Goal: Task Accomplishment & Management: Manage account settings

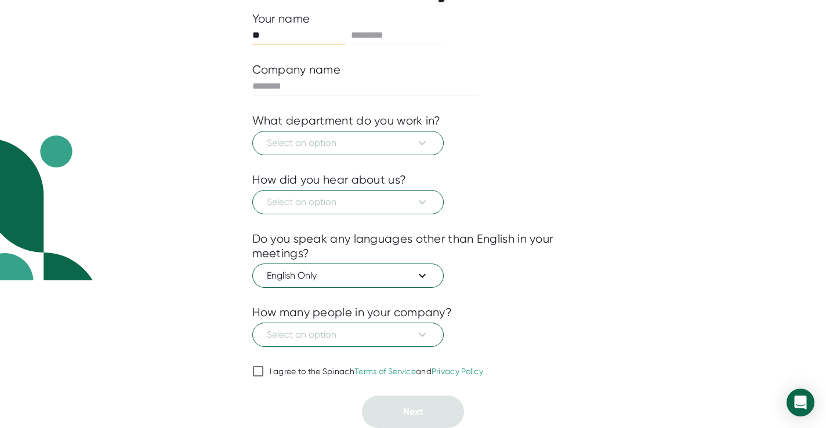
scroll to position [148, 0]
click at [422, 194] on button "Select an option" at bounding box center [347, 202] width 191 height 24
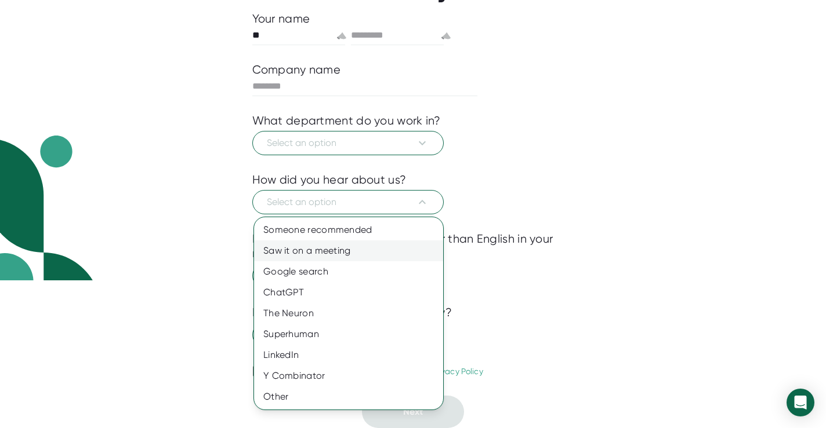
click at [361, 245] on div "Saw it on a meeting" at bounding box center [348, 251] width 189 height 21
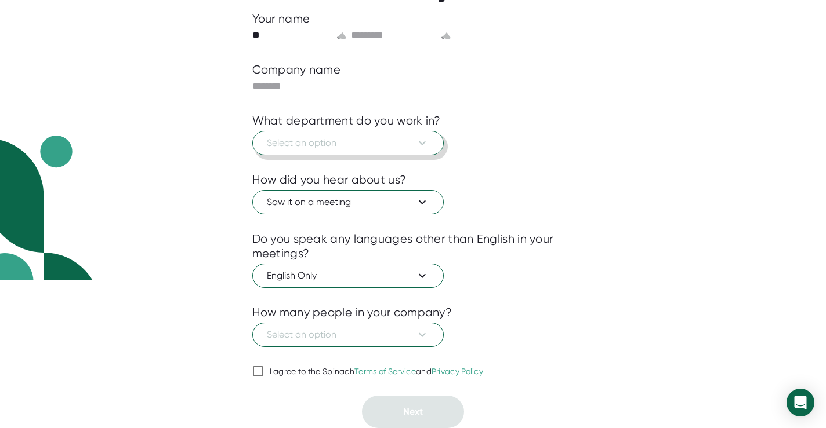
click at [424, 146] on icon at bounding box center [422, 143] width 14 height 14
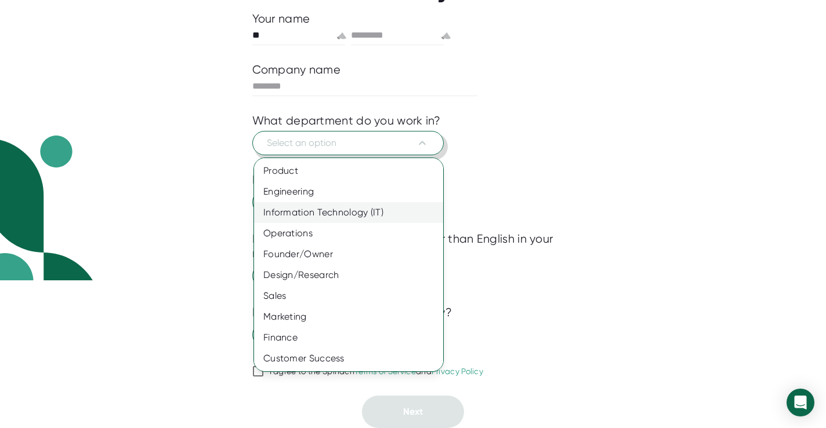
click at [377, 208] on div "Information Technology (IT)" at bounding box center [348, 212] width 189 height 21
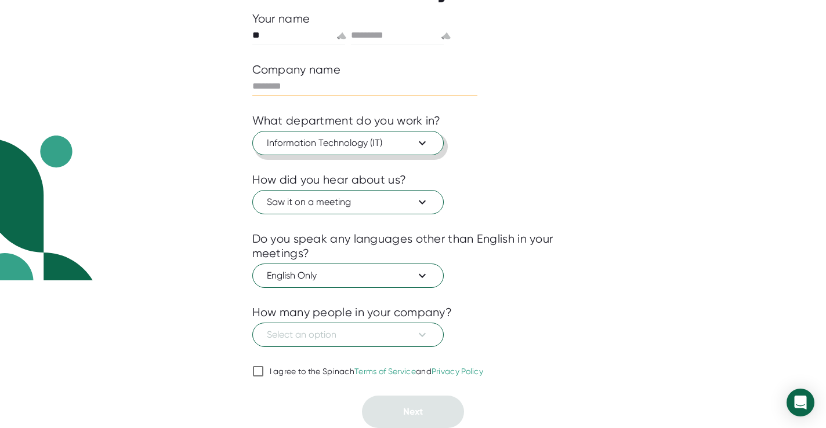
click at [404, 85] on input "text" at bounding box center [365, 86] width 226 height 19
type input "***"
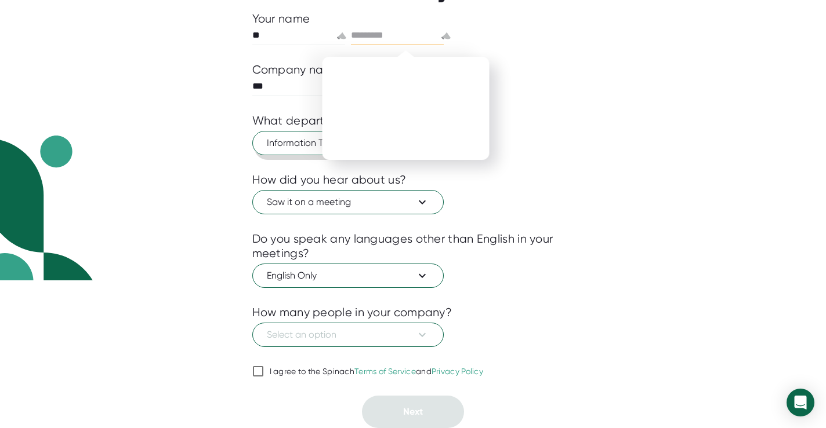
click at [420, 43] on input "text" at bounding box center [397, 35] width 93 height 19
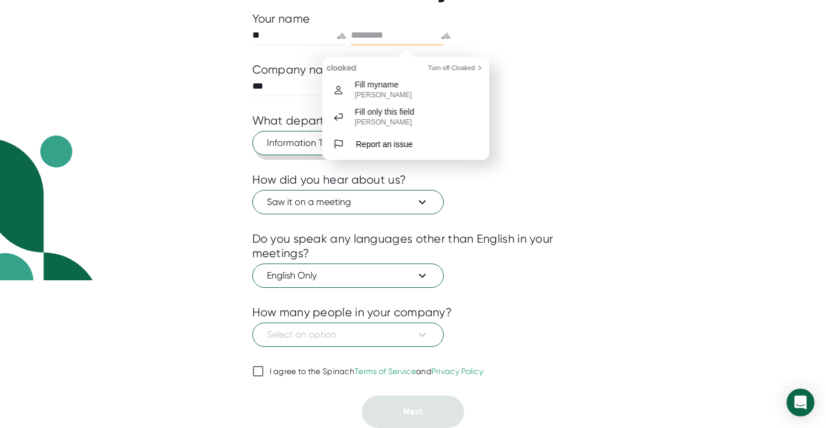
scroll to position [0, 0]
type input "*"
type input "****"
click at [648, 81] on div "1 About 2 Sync Calendar Use Spinach Tell us about yourself Your name ** **** Co…" at bounding box center [413, 66] width 826 height 428
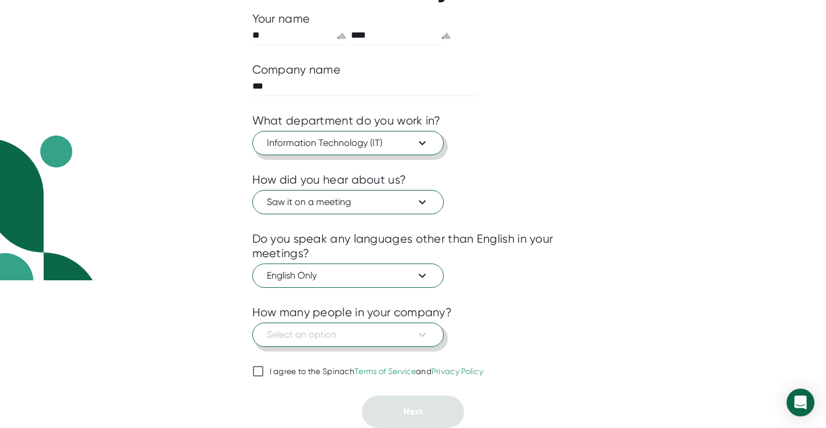
click at [347, 337] on span "Select an option" at bounding box center [348, 335] width 162 height 14
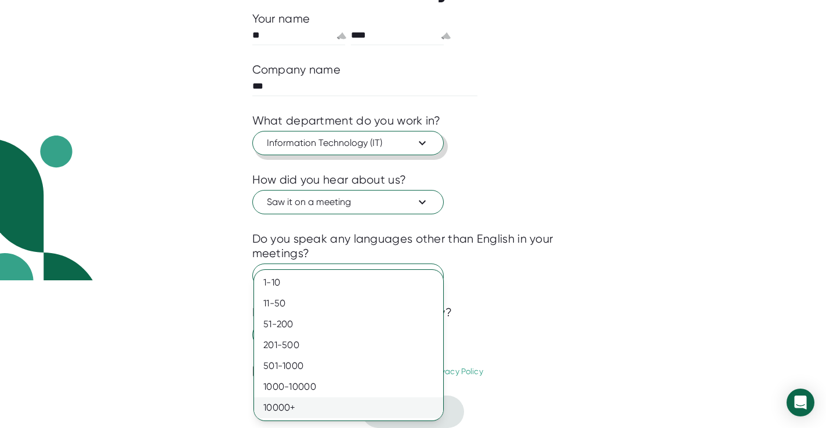
click at [303, 405] on div "10000+" at bounding box center [348, 408] width 189 height 21
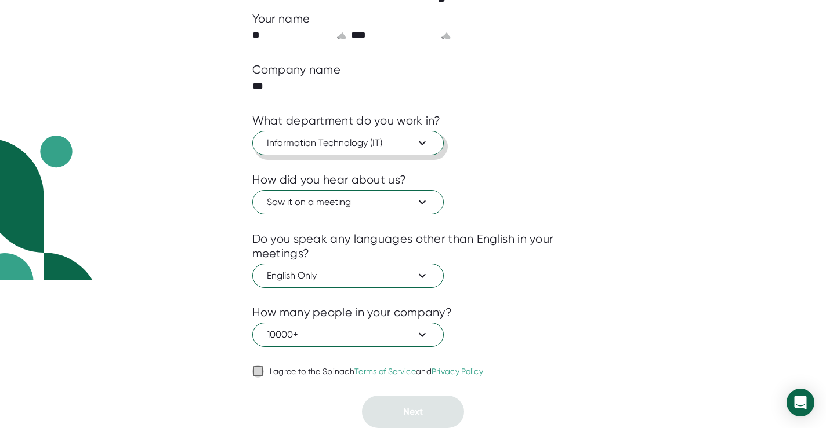
click at [257, 372] on input "I agree to the Spinach Terms of Service and Privacy Policy" at bounding box center [258, 372] width 12 height 14
checkbox input "true"
click at [391, 415] on button "Next" at bounding box center [413, 412] width 102 height 32
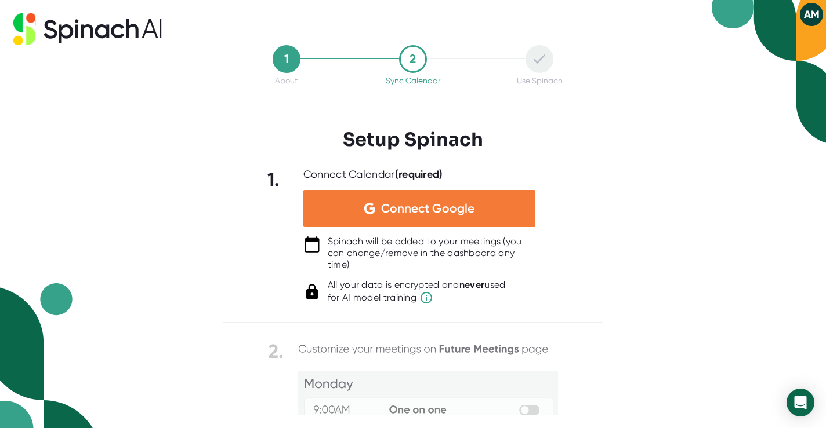
click at [417, 213] on span "Connect Google" at bounding box center [427, 209] width 93 height 12
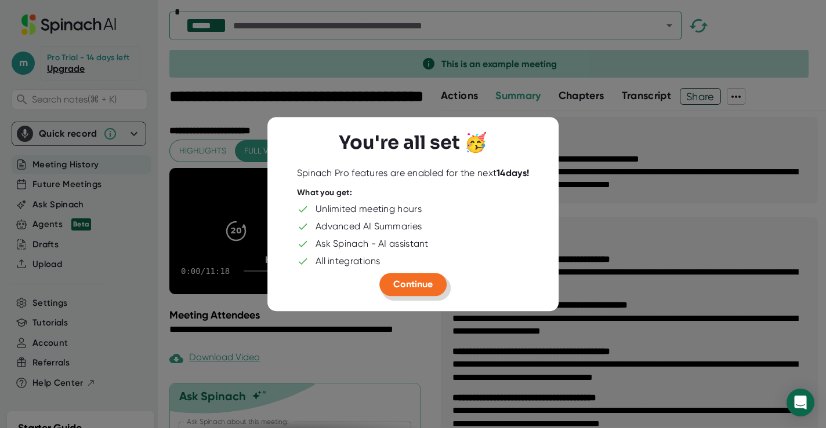
click at [415, 286] on span "Continue" at bounding box center [412, 284] width 39 height 11
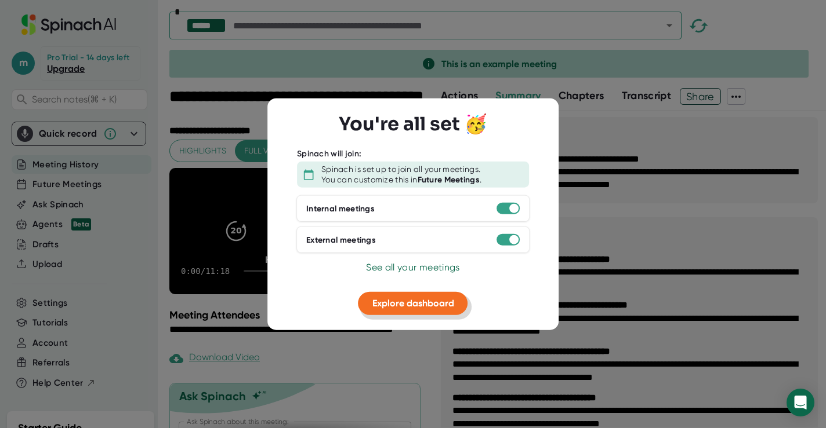
click at [428, 306] on span "Explore dashboard" at bounding box center [413, 303] width 82 height 11
